Goal: Information Seeking & Learning: Learn about a topic

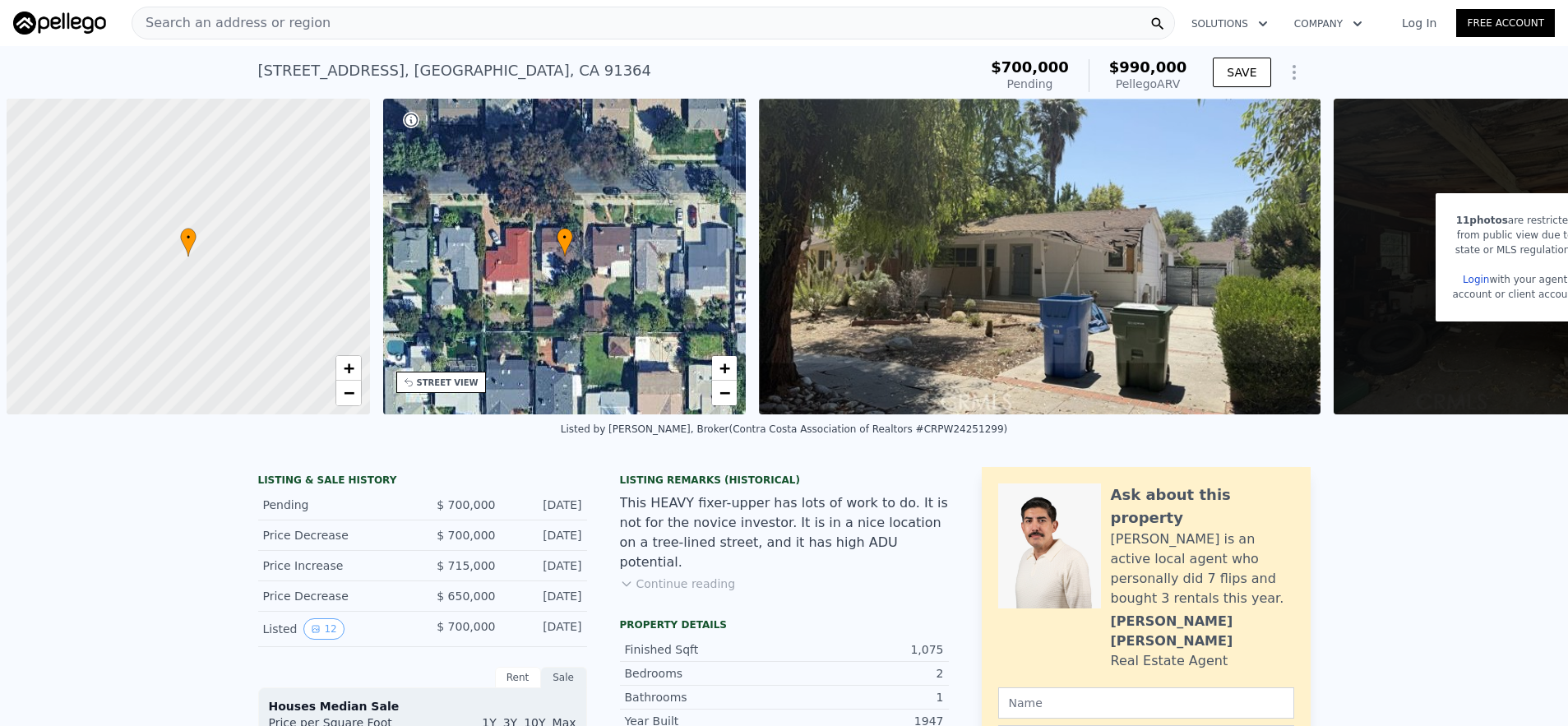
click at [446, 31] on div "Search an address or region" at bounding box center [653, 23] width 1043 height 33
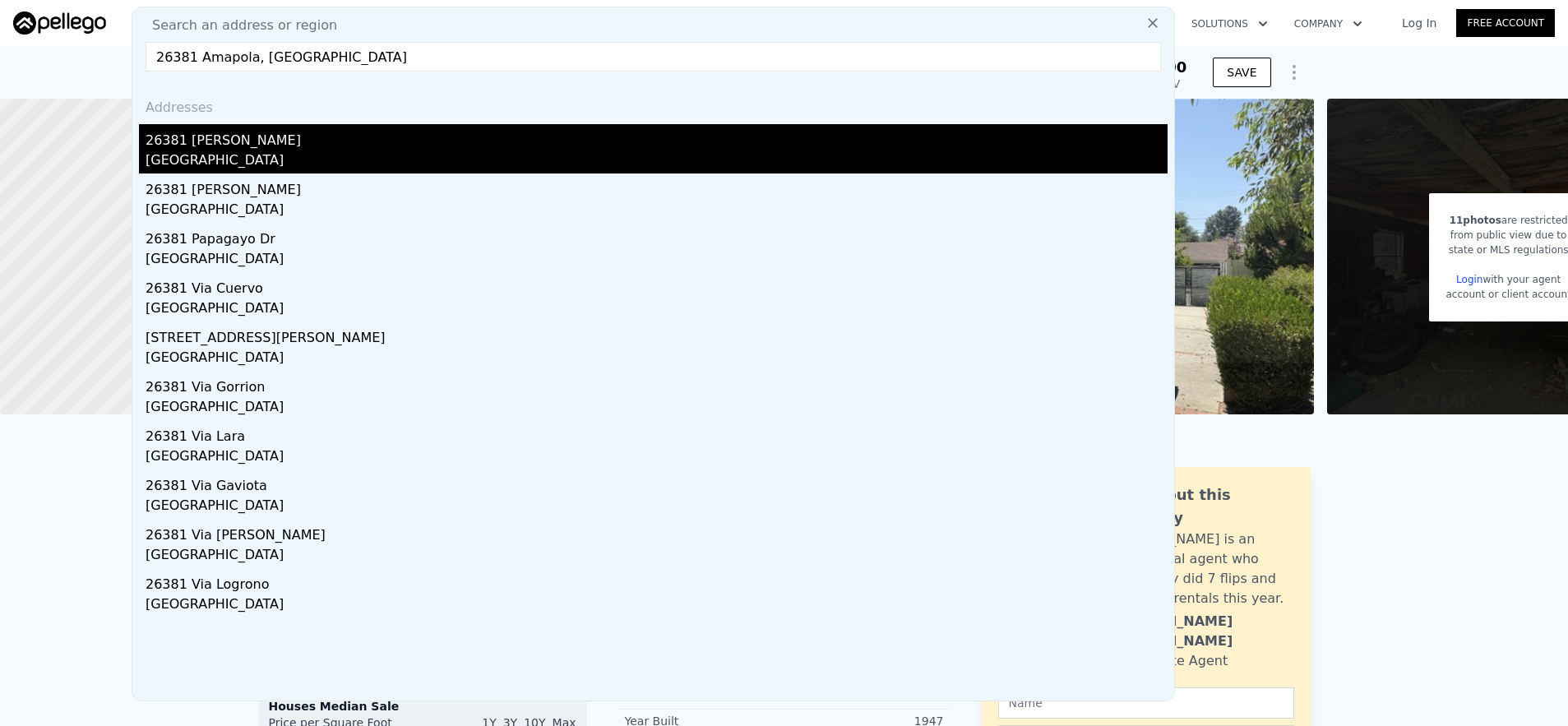
type input "26381 Amapola, [GEOGRAPHIC_DATA]"
click at [546, 159] on div "[GEOGRAPHIC_DATA]" at bounding box center [657, 162] width 1022 height 23
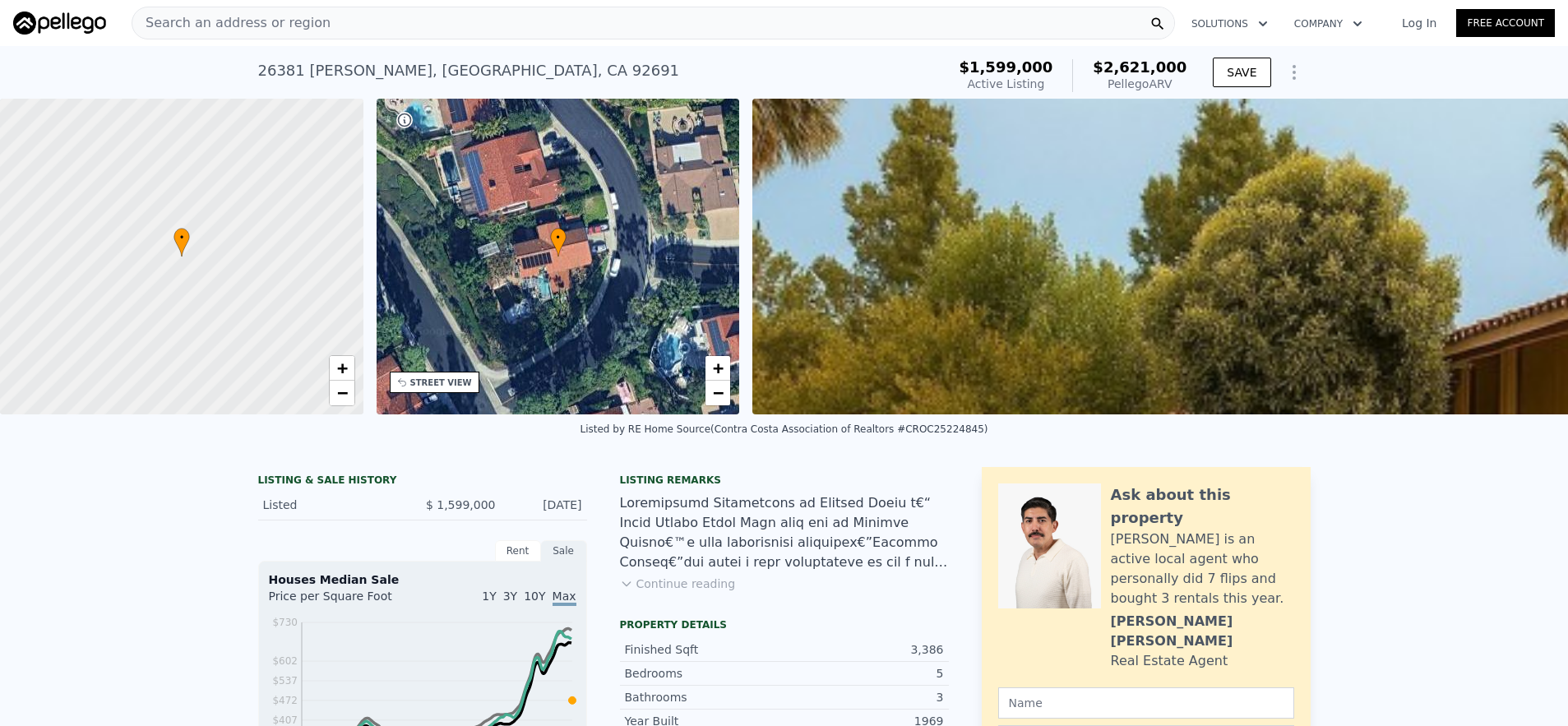
click at [557, 18] on div "Search an address or region" at bounding box center [653, 23] width 1043 height 33
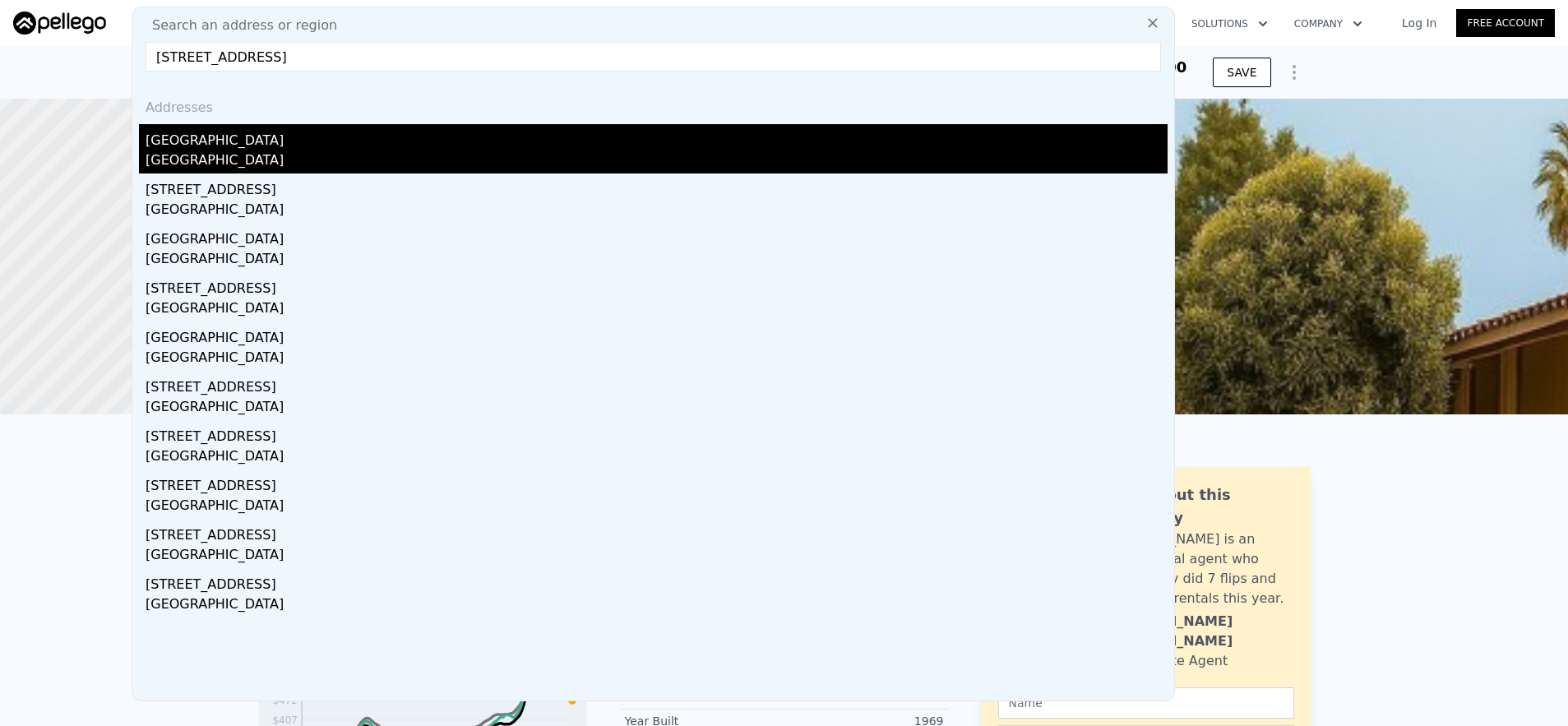
type input "[STREET_ADDRESS]"
click at [605, 169] on div "[GEOGRAPHIC_DATA]" at bounding box center [657, 162] width 1022 height 23
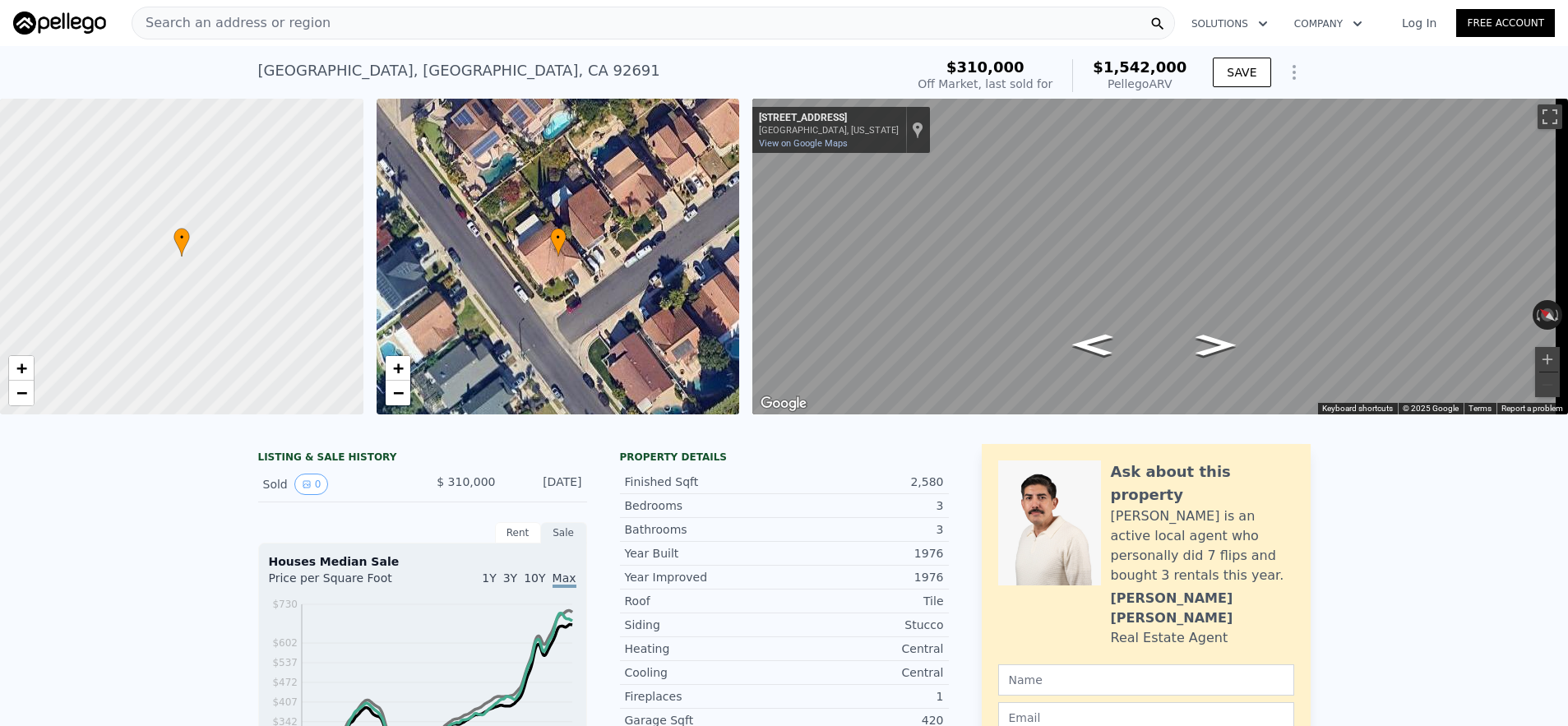
click at [599, 33] on div "Search an address or region" at bounding box center [653, 23] width 1043 height 33
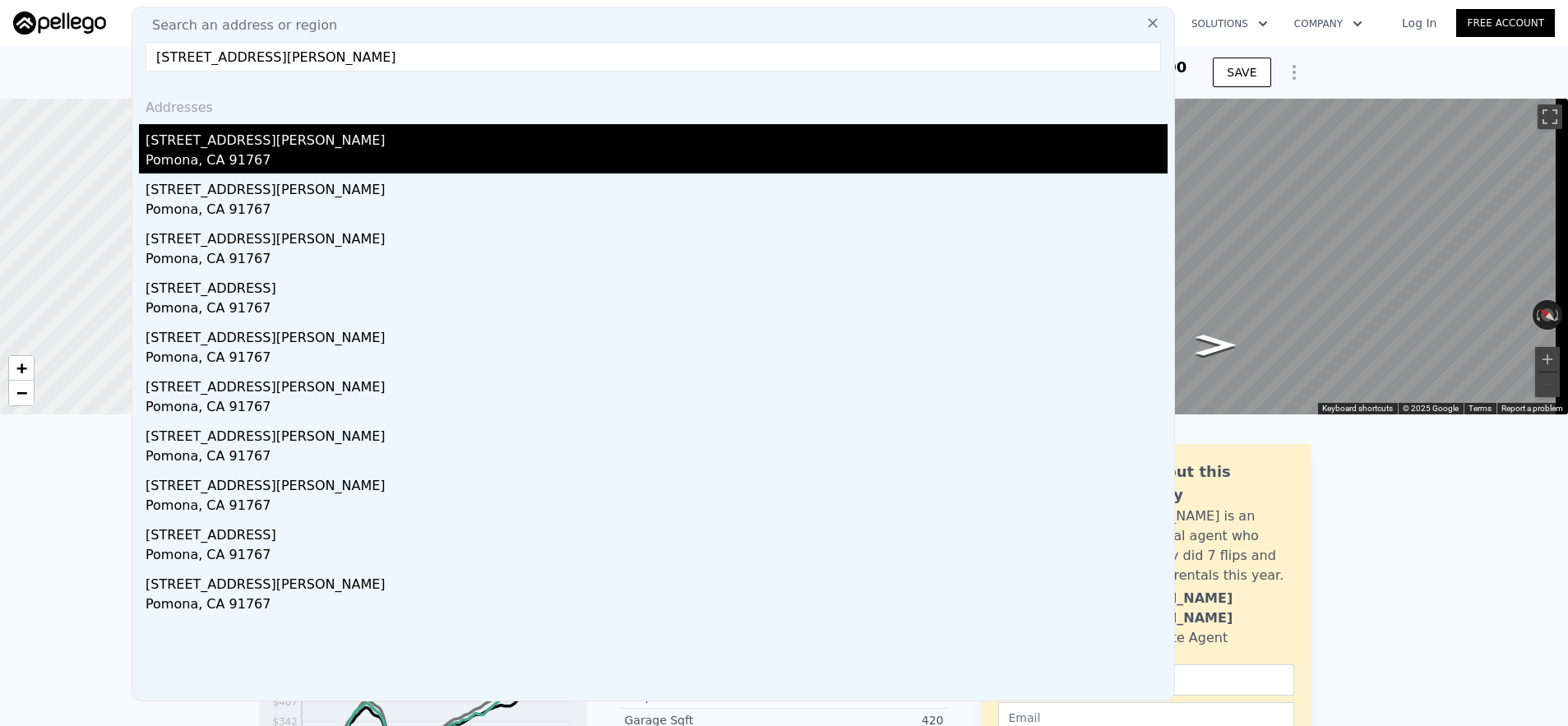
type input "[STREET_ADDRESS][PERSON_NAME]"
click at [635, 167] on div "Pomona, CA 91767" at bounding box center [657, 162] width 1022 height 23
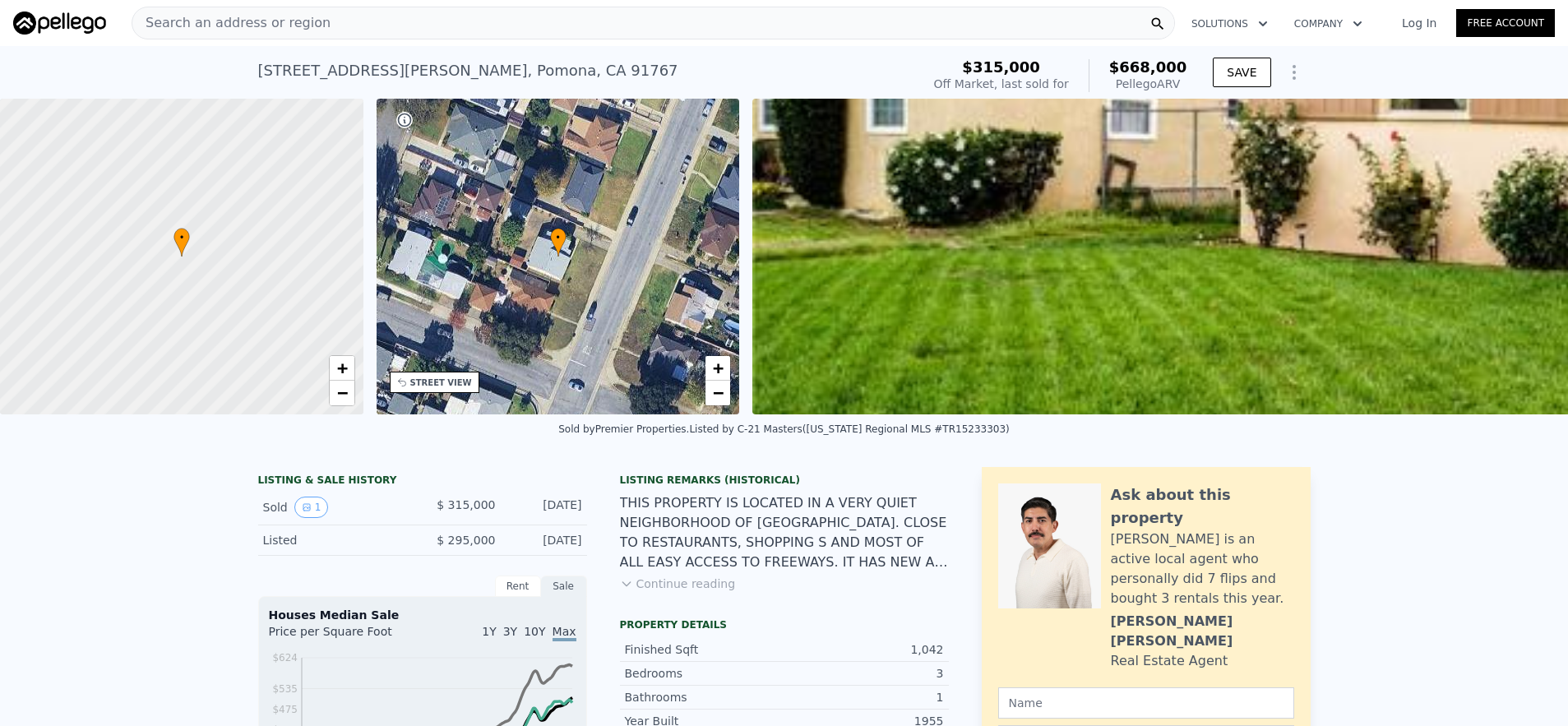
scroll to position [0, 7]
checkbox input "false"
checkbox input "true"
type input "-$ 108,271"
